Goal: Information Seeking & Learning: Learn about a topic

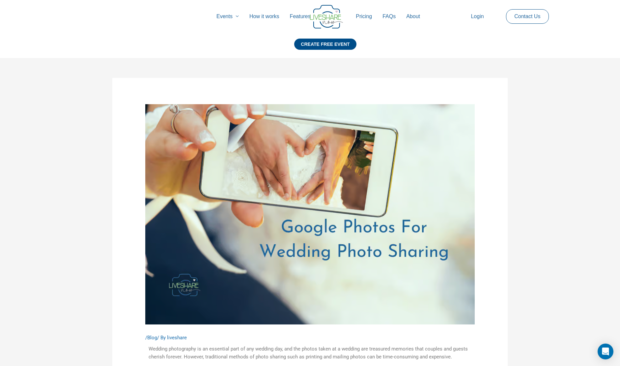
click at [362, 15] on link "Pricing" at bounding box center [364, 16] width 27 height 21
